Goal: Task Accomplishment & Management: Use online tool/utility

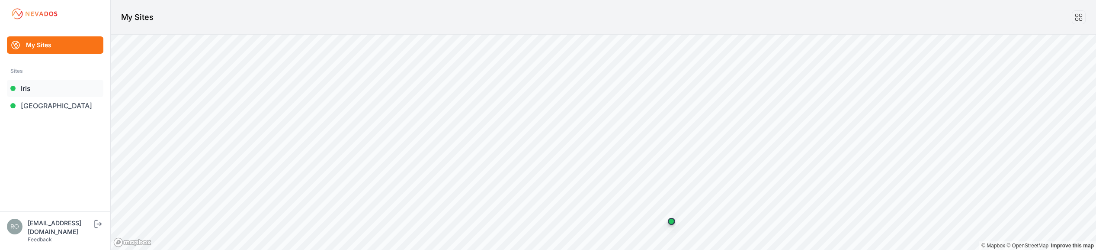
click at [29, 93] on link "Iris" at bounding box center [55, 88] width 96 height 17
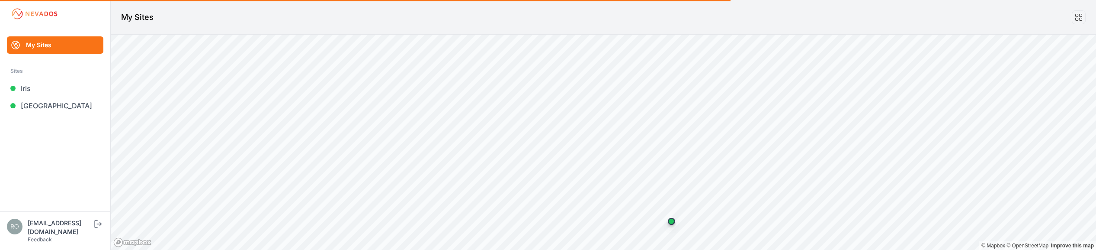
click at [27, 90] on link "Iris" at bounding box center [55, 88] width 96 height 17
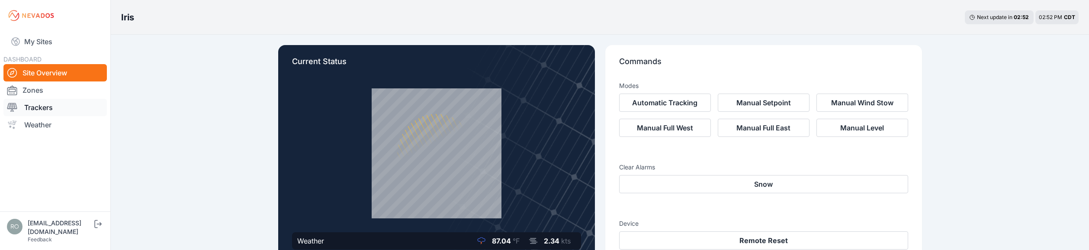
click at [41, 111] on link "Trackers" at bounding box center [54, 107] width 103 height 17
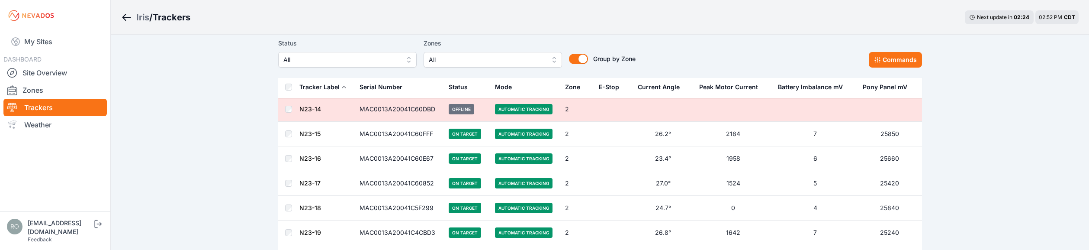
scroll to position [4924, 0]
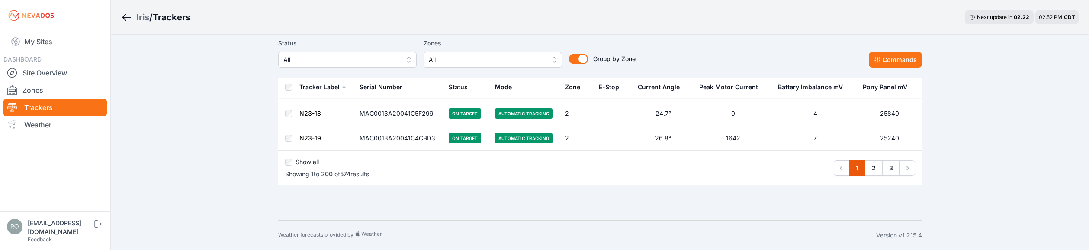
click at [289, 166] on div "Show all" at bounding box center [327, 163] width 84 height 12
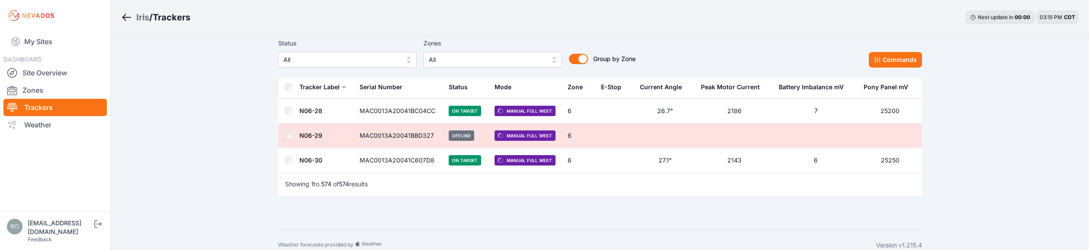
scroll to position [14198, 0]
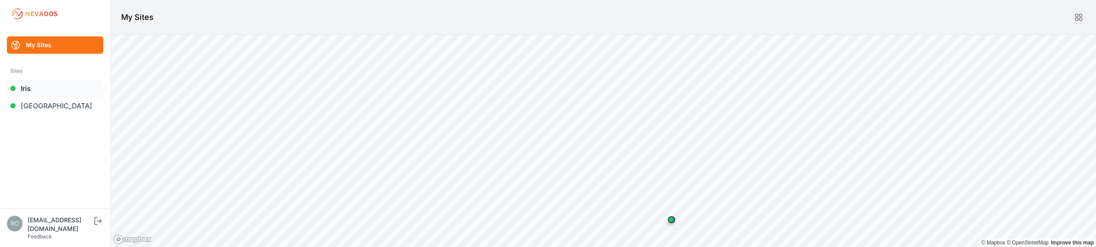
click at [27, 90] on link "Iris" at bounding box center [55, 88] width 96 height 17
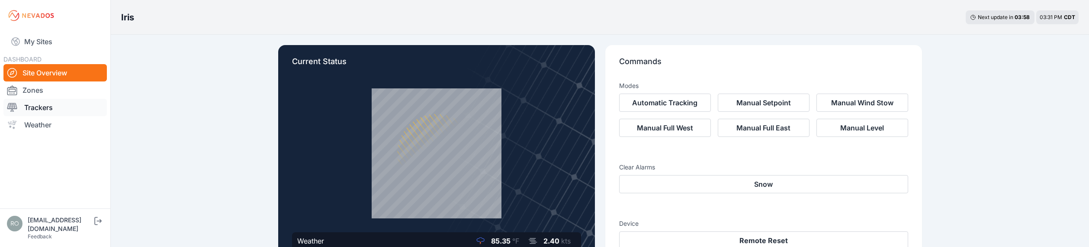
click at [42, 110] on link "Trackers" at bounding box center [54, 107] width 103 height 17
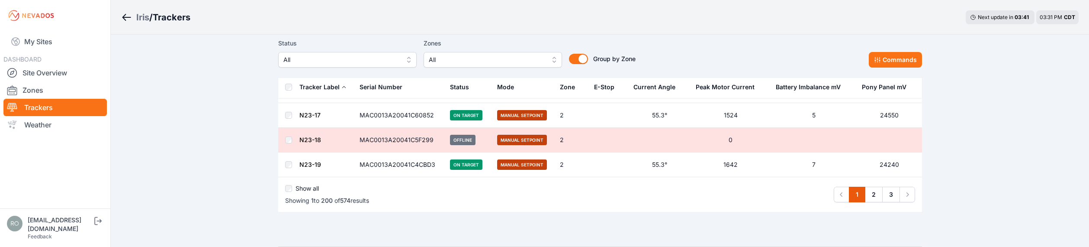
scroll to position [4926, 0]
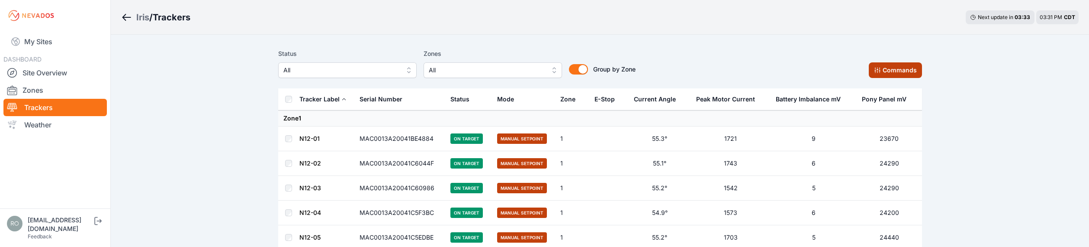
click at [893, 67] on button "Commands" at bounding box center [895, 70] width 53 height 16
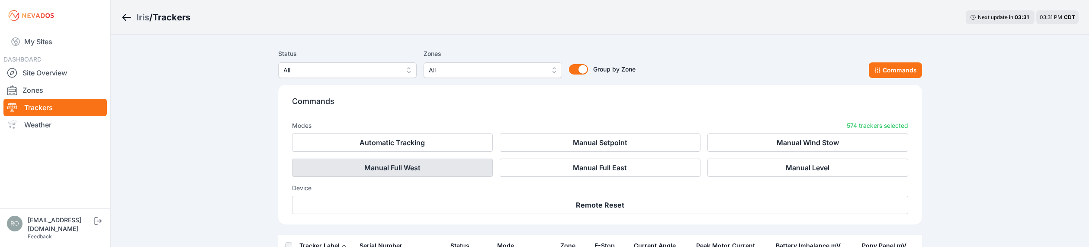
click at [409, 167] on button "Manual Full West" at bounding box center [392, 167] width 201 height 18
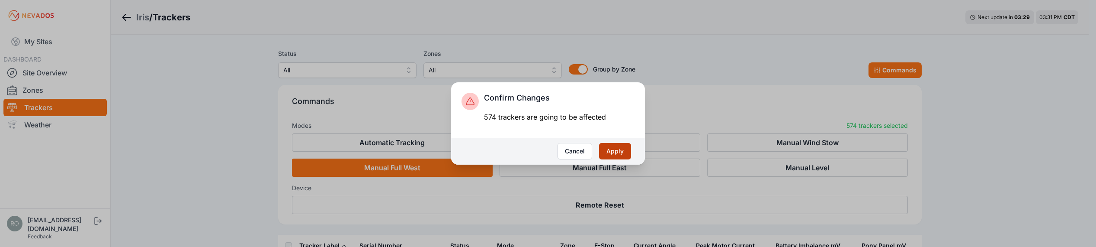
click at [615, 151] on button "Apply" at bounding box center [615, 151] width 32 height 16
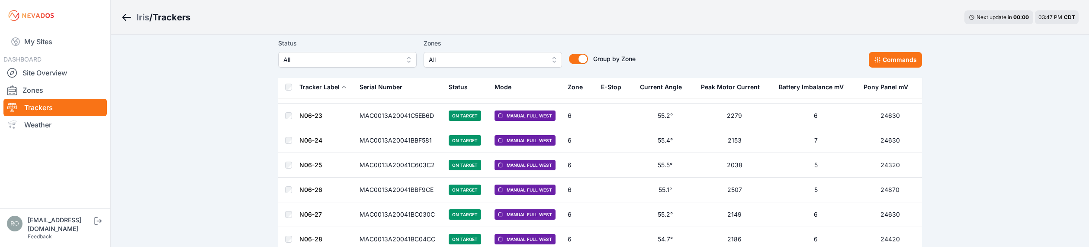
scroll to position [14201, 0]
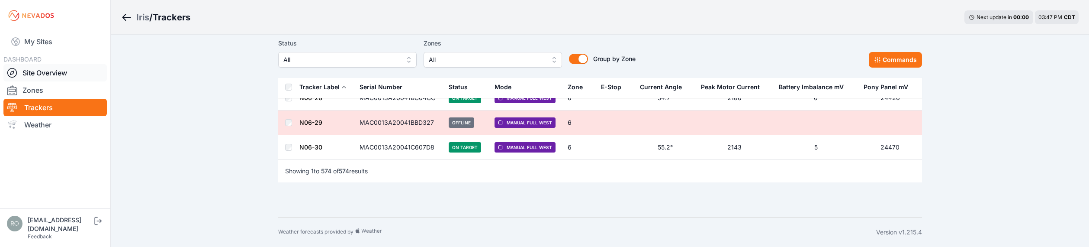
click at [13, 71] on icon at bounding box center [12, 73] width 4 height 4
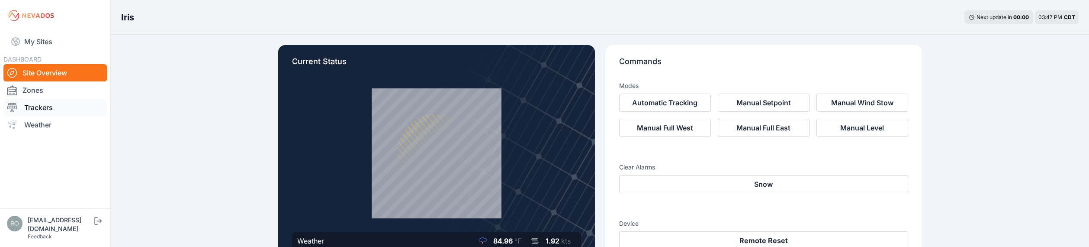
click at [18, 109] on div at bounding box center [15, 107] width 17 height 10
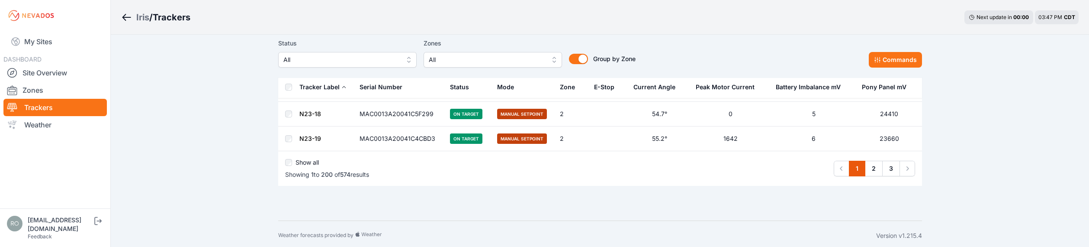
scroll to position [4927, 0]
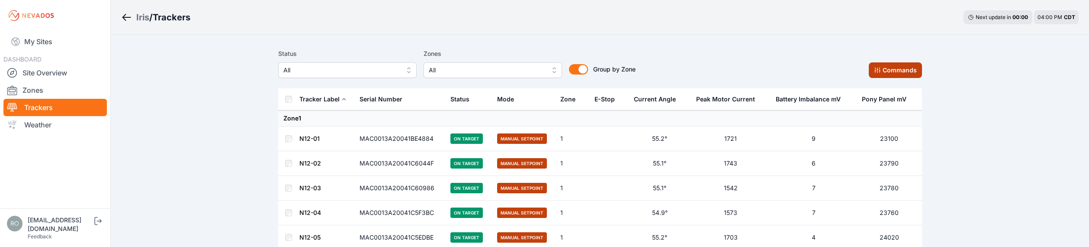
click at [901, 70] on button "Commands" at bounding box center [895, 70] width 53 height 16
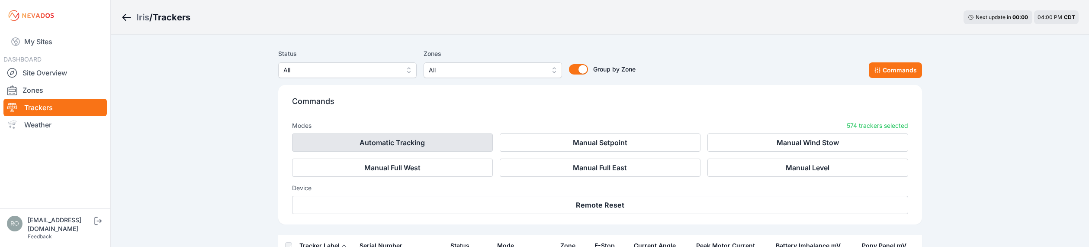
click at [351, 143] on button "Automatic Tracking" at bounding box center [392, 142] width 201 height 18
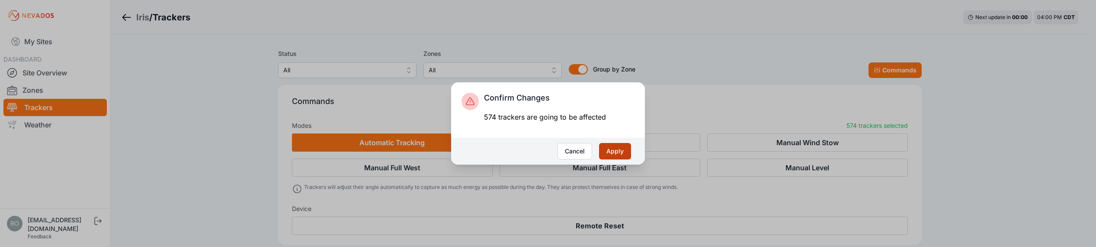
click at [612, 150] on button "Apply" at bounding box center [615, 151] width 32 height 16
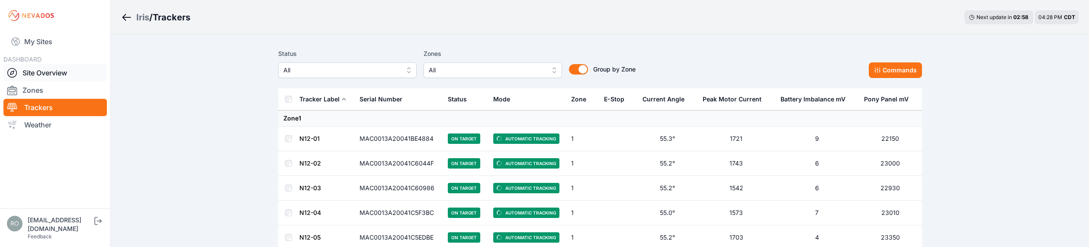
click at [10, 72] on icon at bounding box center [12, 72] width 10 height 10
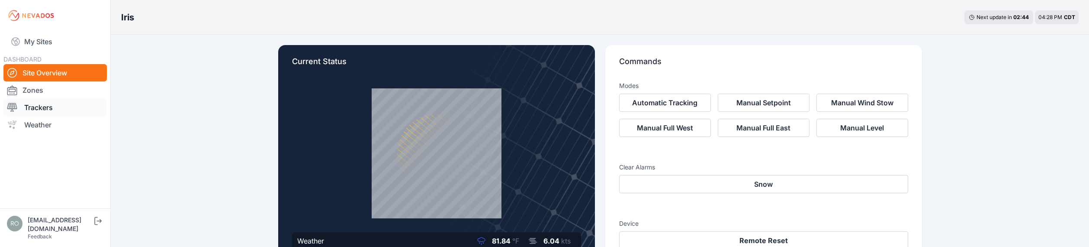
click at [13, 108] on icon at bounding box center [12, 107] width 10 height 9
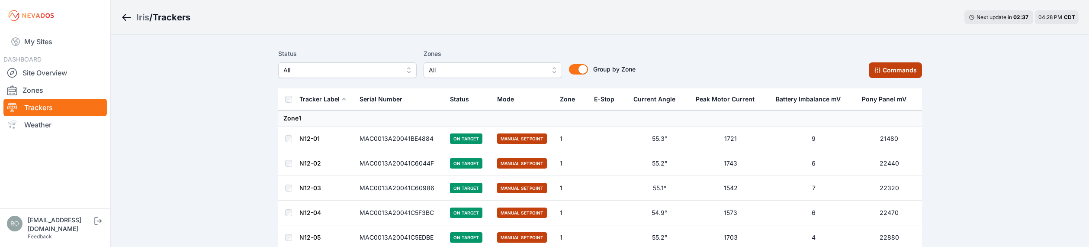
click at [884, 66] on button "Commands" at bounding box center [895, 70] width 53 height 16
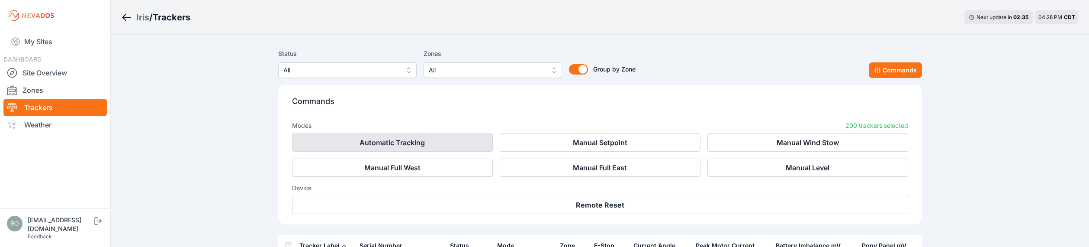
click at [399, 142] on button "Automatic Tracking" at bounding box center [392, 142] width 201 height 18
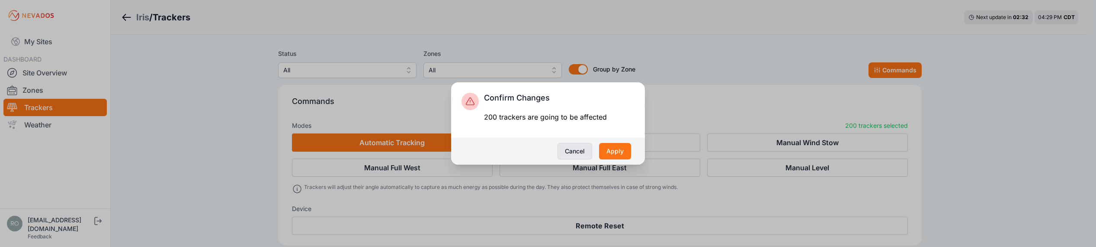
click at [570, 154] on button "Cancel" at bounding box center [575, 151] width 35 height 16
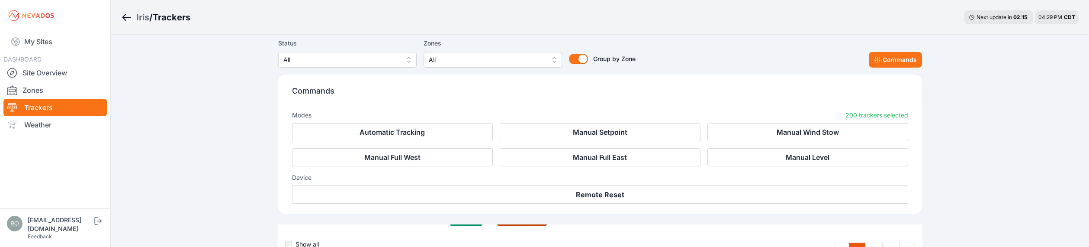
scroll to position [4986, 0]
click at [13, 103] on icon at bounding box center [12, 107] width 10 height 10
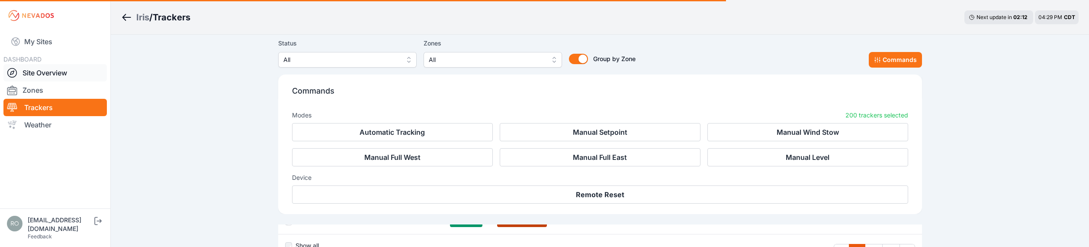
click at [16, 74] on icon at bounding box center [12, 72] width 10 height 10
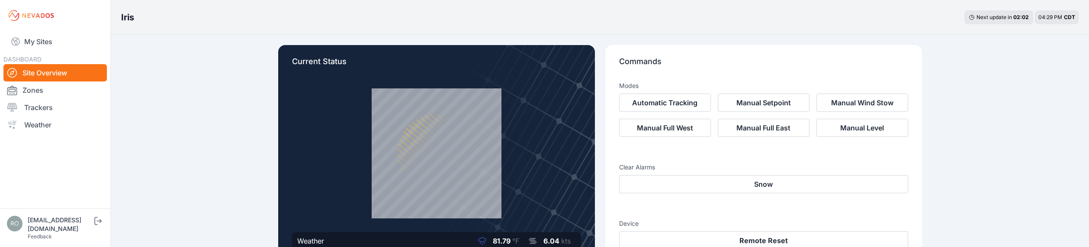
click at [290, 243] on div "Current Status Weather 81.79 °F 6.04 kts" at bounding box center [436, 152] width 317 height 215
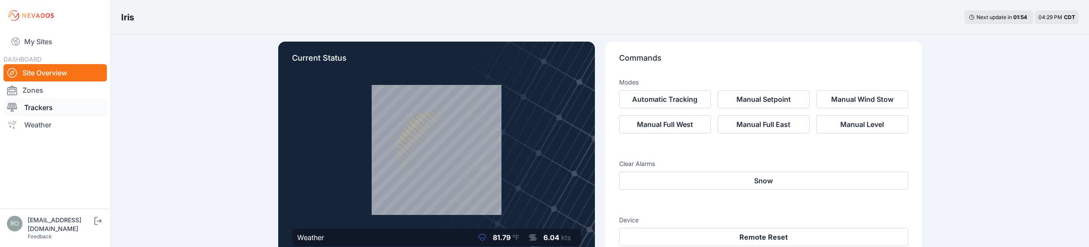
click at [27, 107] on link "Trackers" at bounding box center [54, 107] width 103 height 17
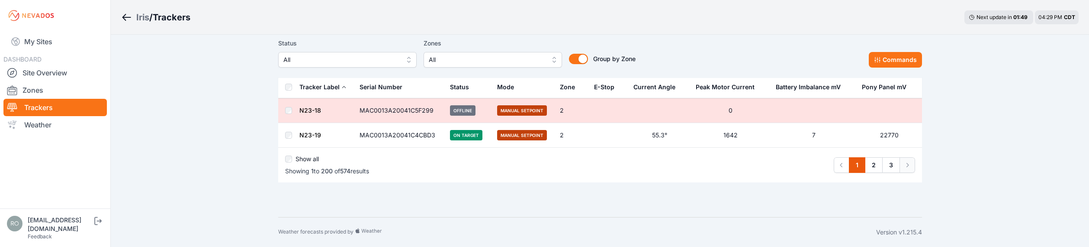
scroll to position [4869, 0]
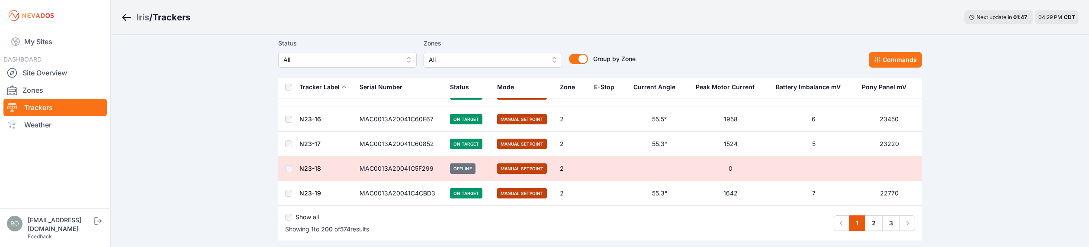
click at [292, 217] on div "Show all" at bounding box center [327, 218] width 84 height 12
